Goal: Task Accomplishment & Management: Use online tool/utility

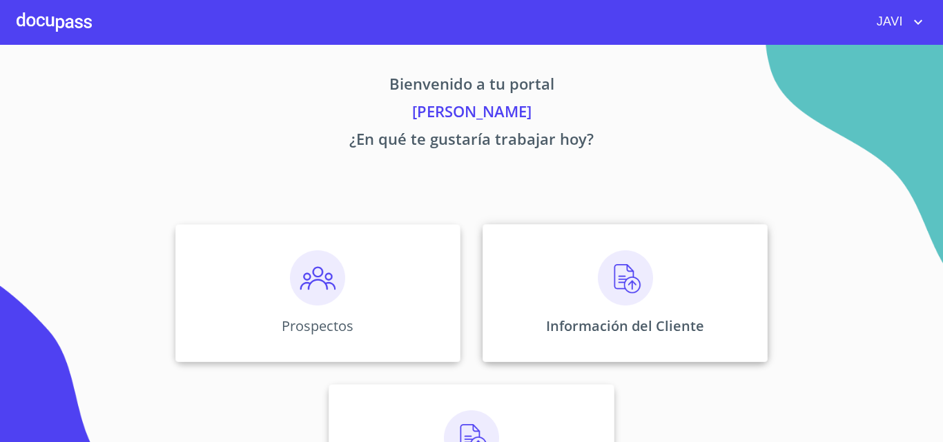
click at [630, 274] on img at bounding box center [625, 277] width 55 height 55
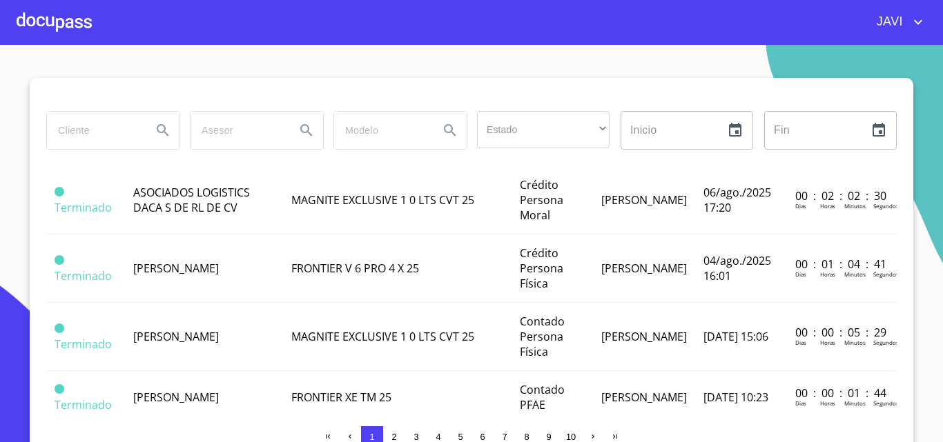
scroll to position [414, 0]
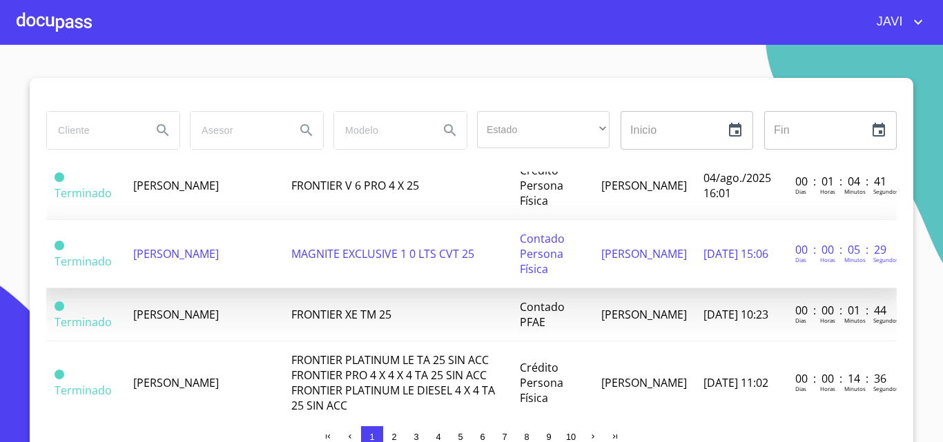
click at [335, 249] on span "MAGNITE EXCLUSIVE 1 0 LTS CVT 25" at bounding box center [382, 253] width 183 height 15
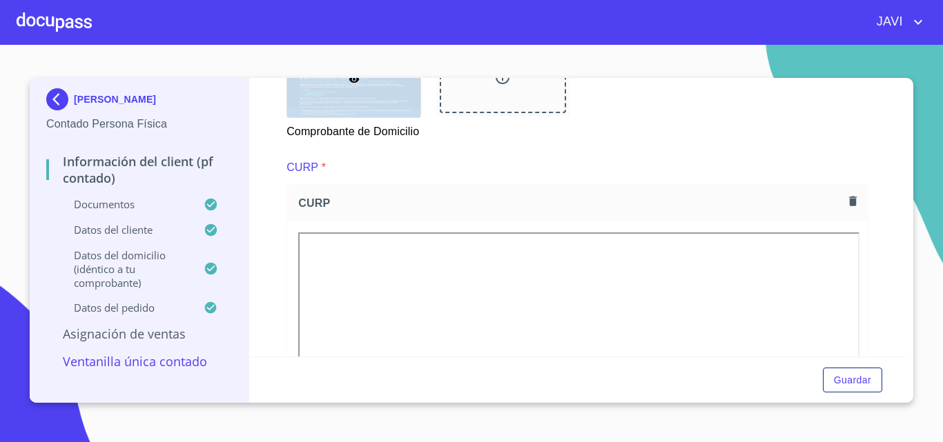
scroll to position [718, 0]
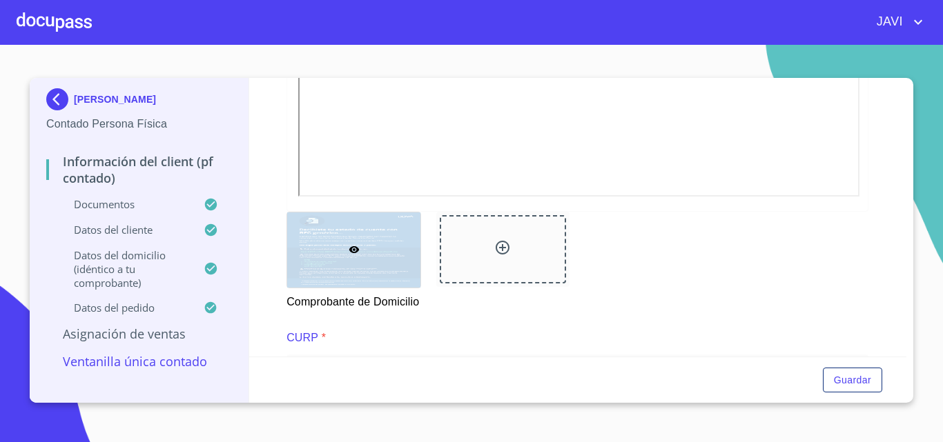
click at [52, 26] on div at bounding box center [54, 22] width 75 height 44
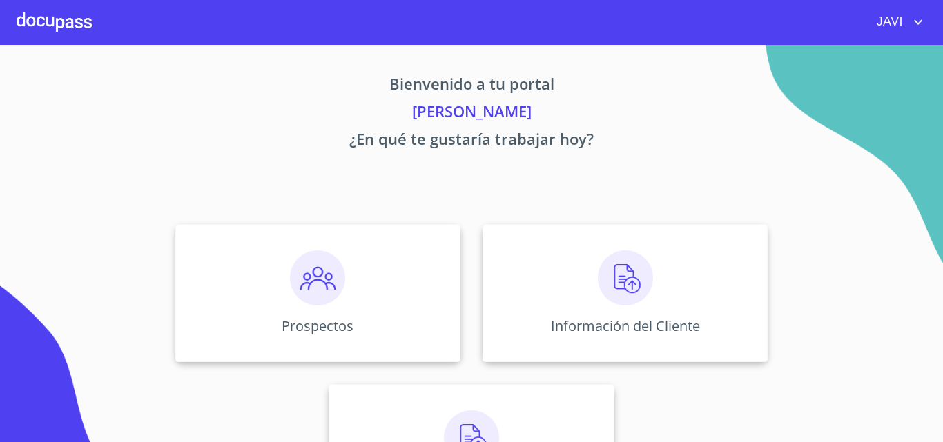
click at [923, 23] on icon "account of current user" at bounding box center [918, 22] width 17 height 17
click at [906, 31] on li "Salir" at bounding box center [903, 29] width 45 height 25
